Goal: Task Accomplishment & Management: Use online tool/utility

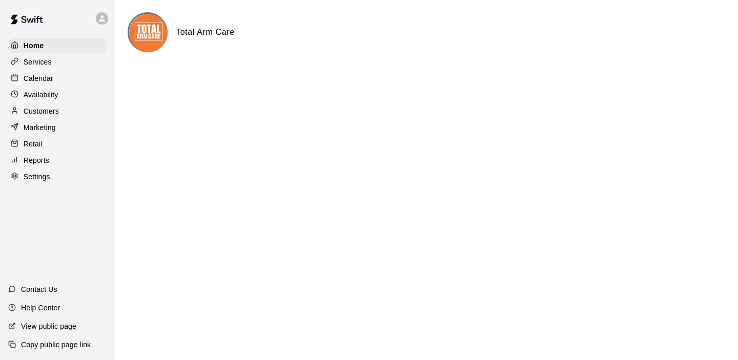
click at [37, 77] on p "Calendar" at bounding box center [39, 78] width 30 height 10
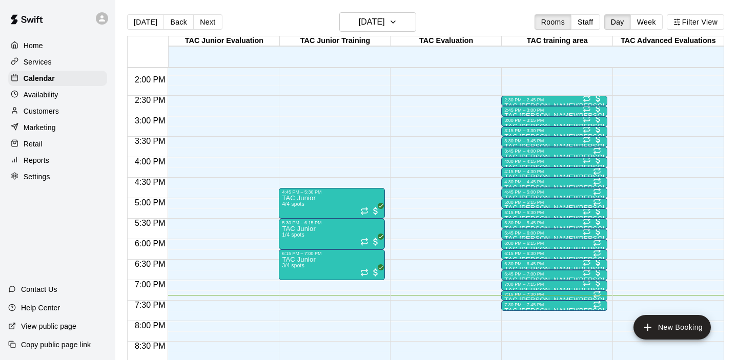
scroll to position [561, 0]
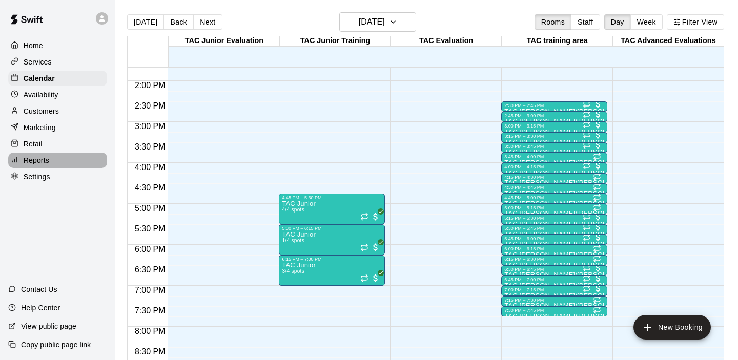
click at [37, 163] on p "Reports" at bounding box center [37, 160] width 26 height 10
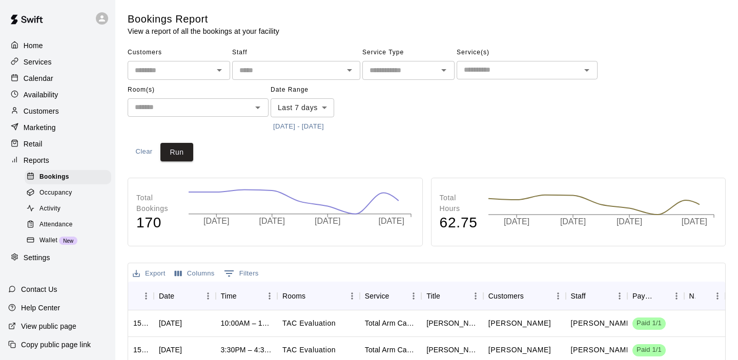
click at [61, 223] on span "Attendance" at bounding box center [55, 225] width 33 height 10
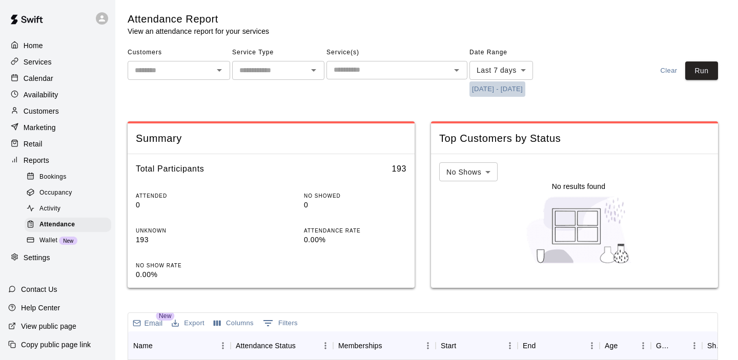
click at [504, 87] on button "[DATE] - [DATE]" at bounding box center [497, 89] width 56 height 16
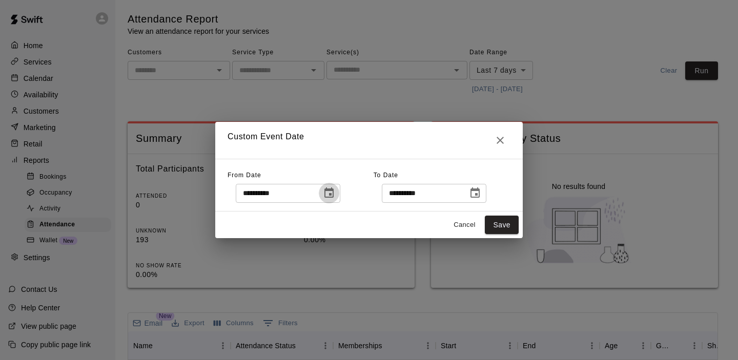
click at [328, 191] on icon "Choose date, selected date is Oct 6, 2025" at bounding box center [329, 193] width 12 height 12
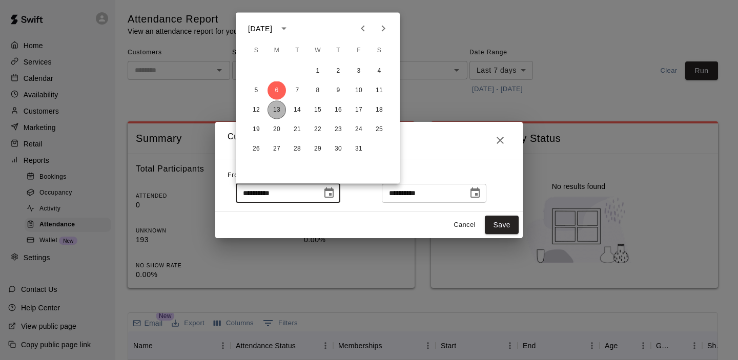
click at [273, 109] on button "13" at bounding box center [276, 110] width 18 height 18
type input "**********"
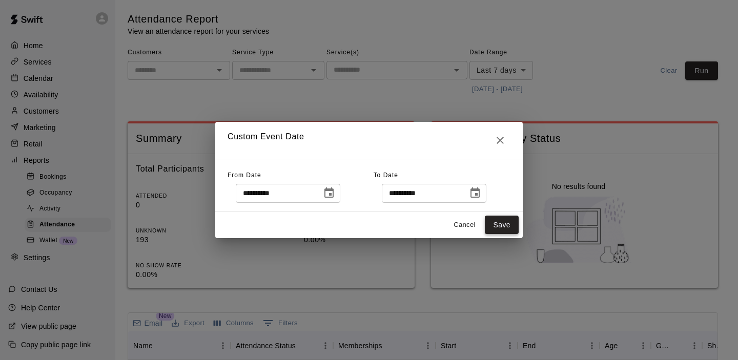
click at [511, 223] on button "Save" at bounding box center [502, 225] width 34 height 19
type input "******"
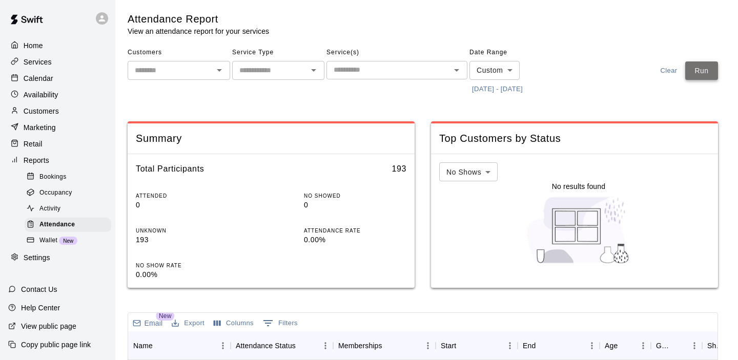
click at [692, 75] on button "Run" at bounding box center [701, 70] width 33 height 19
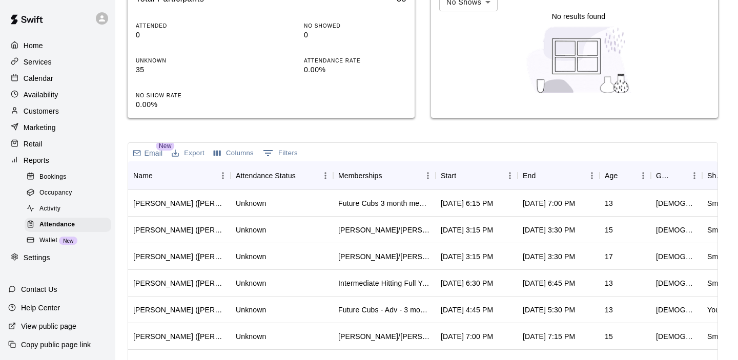
scroll to position [182, 0]
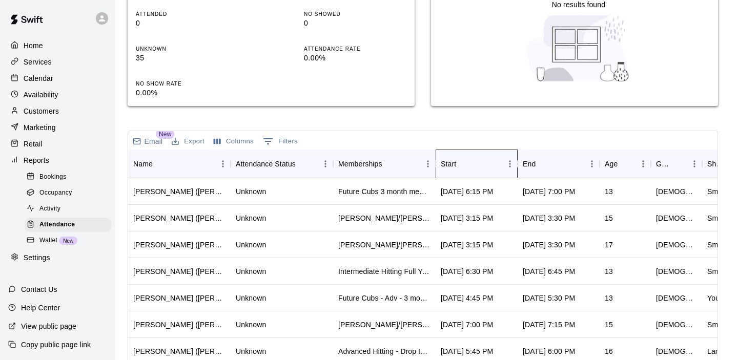
click at [472, 154] on div "Start" at bounding box center [471, 164] width 61 height 29
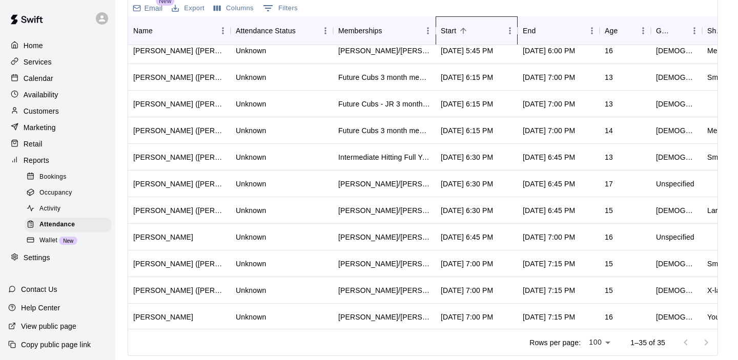
scroll to position [649, 0]
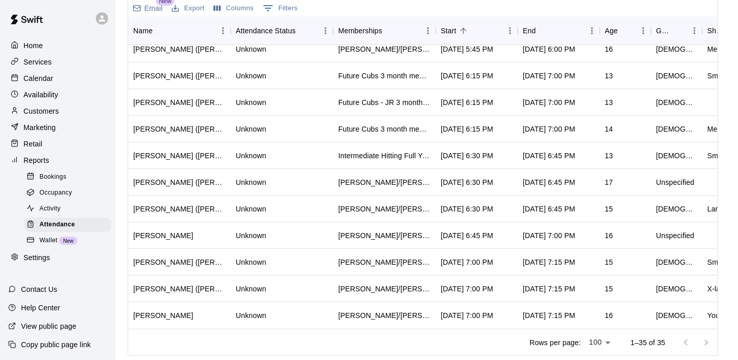
click at [703, 343] on div at bounding box center [695, 342] width 41 height 20
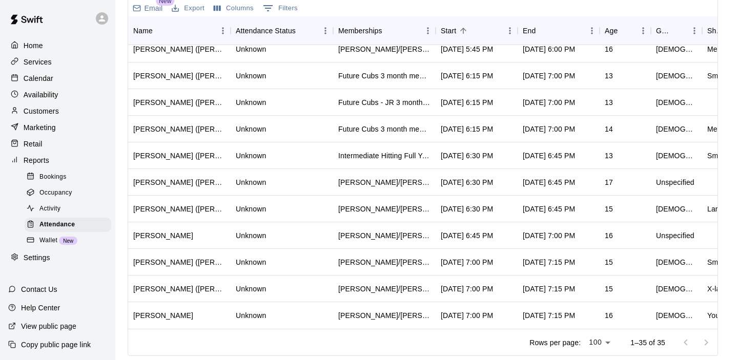
scroll to position [0, 0]
